Goal: Check status: Check status

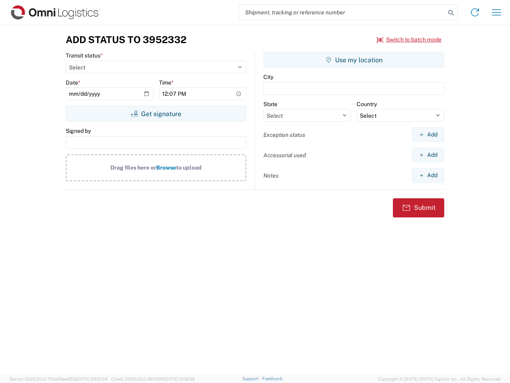
click at [342, 12] on input "search" at bounding box center [342, 12] width 206 height 15
click at [451, 13] on icon at bounding box center [451, 12] width 11 height 11
click at [475, 12] on icon at bounding box center [475, 12] width 13 height 13
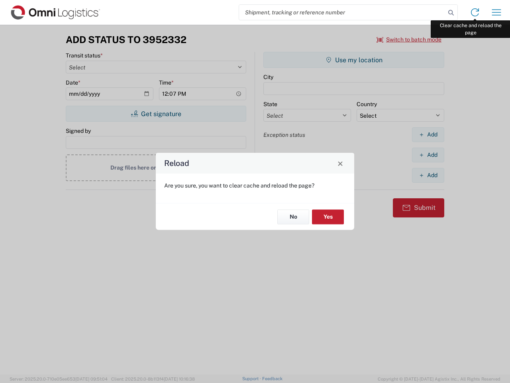
click at [497, 12] on div "Reload Are you sure, you want to clear cache and reload the page? No Yes" at bounding box center [255, 191] width 510 height 383
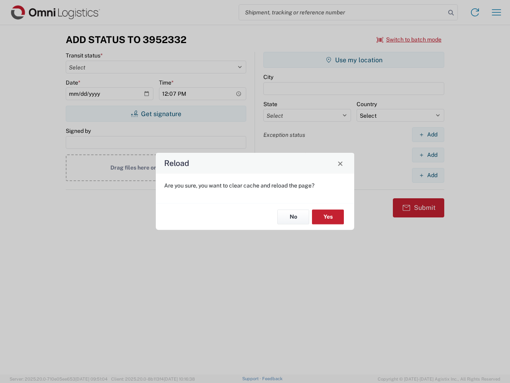
click at [409, 39] on div "Reload Are you sure, you want to clear cache and reload the page? No Yes" at bounding box center [255, 191] width 510 height 383
click at [156, 114] on div "Reload Are you sure, you want to clear cache and reload the page? No Yes" at bounding box center [255, 191] width 510 height 383
click at [354, 60] on div "Reload Are you sure, you want to clear cache and reload the page? No Yes" at bounding box center [255, 191] width 510 height 383
click at [428, 134] on div "Reload Are you sure, you want to clear cache and reload the page? No Yes" at bounding box center [255, 191] width 510 height 383
click at [428, 155] on div "Reload Are you sure, you want to clear cache and reload the page? No Yes" at bounding box center [255, 191] width 510 height 383
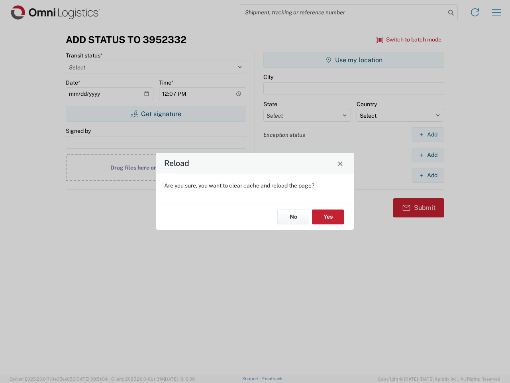
click at [428, 175] on div "Reload Are you sure, you want to clear cache and reload the page? No Yes" at bounding box center [255, 191] width 510 height 383
